Goal: Navigation & Orientation: Go to known website

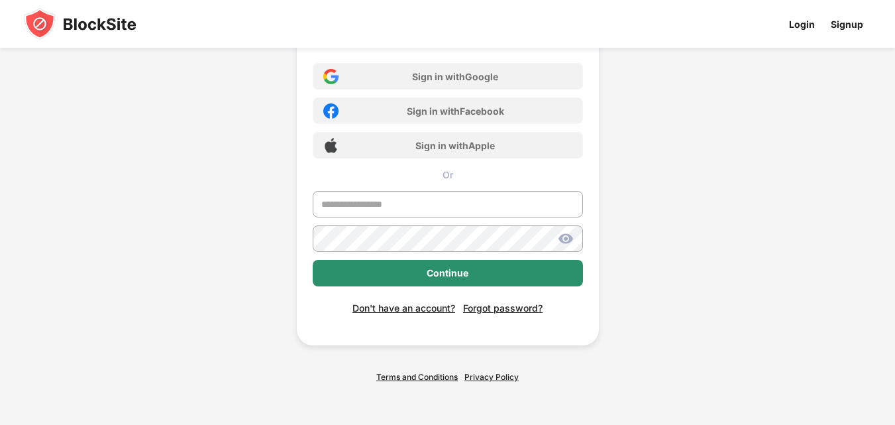
scroll to position [80, 0]
